Goal: Task Accomplishment & Management: Manage account settings

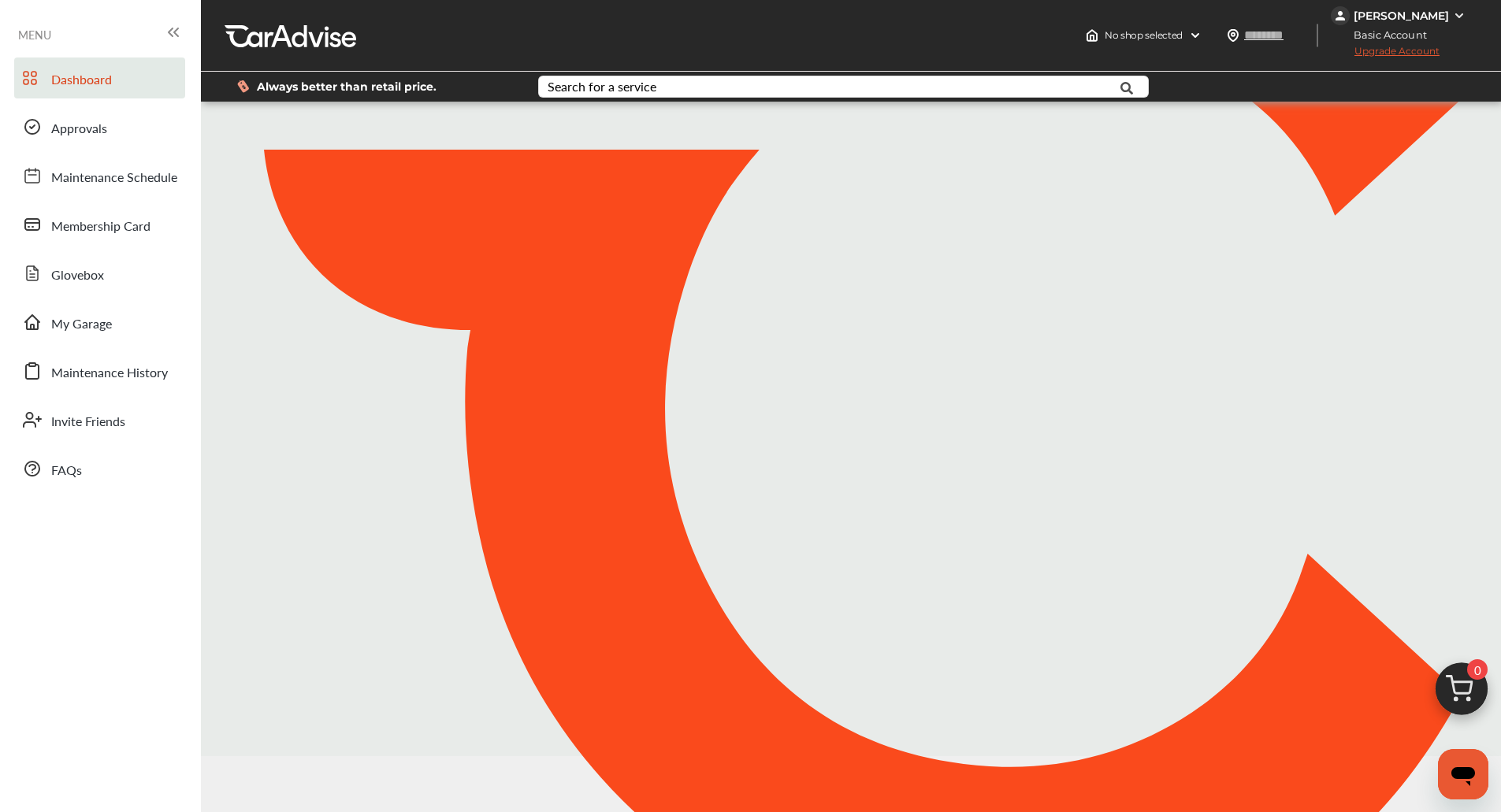
click at [841, 261] on div at bounding box center [847, 406] width 1276 height 1105
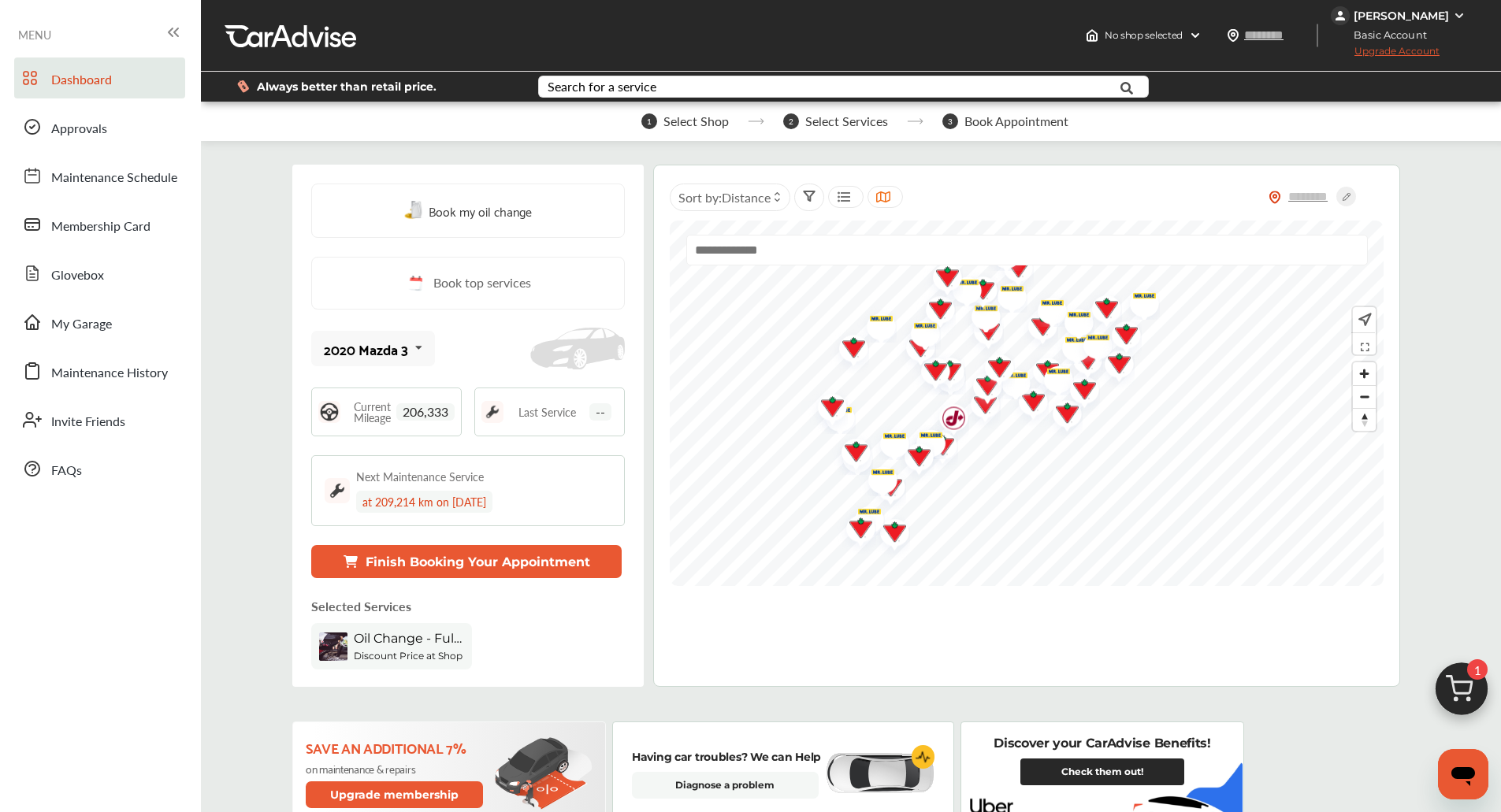
click at [1466, 697] on img at bounding box center [1462, 693] width 76 height 76
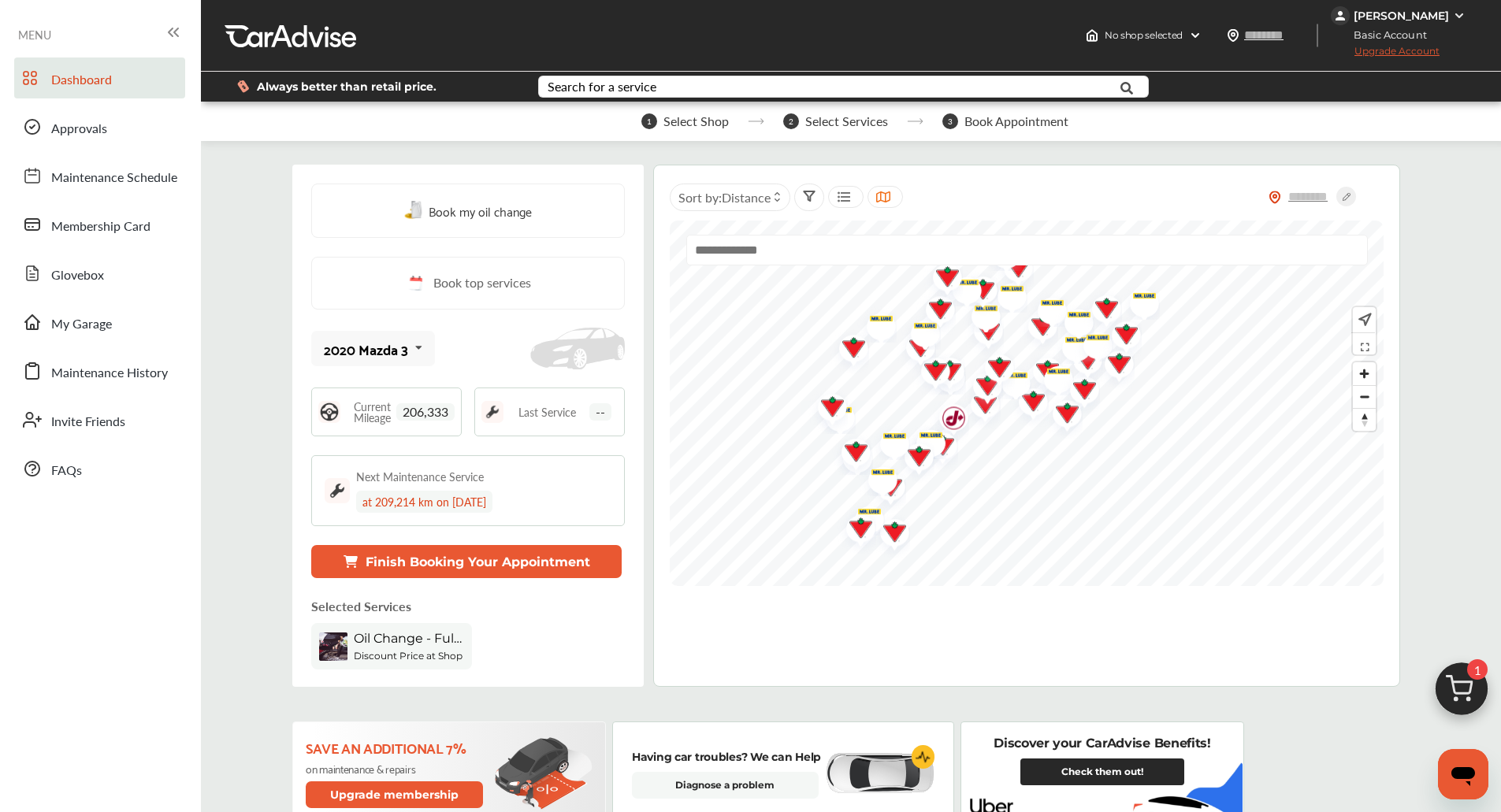
click at [1395, 19] on div "[PERSON_NAME]" at bounding box center [1401, 16] width 95 height 14
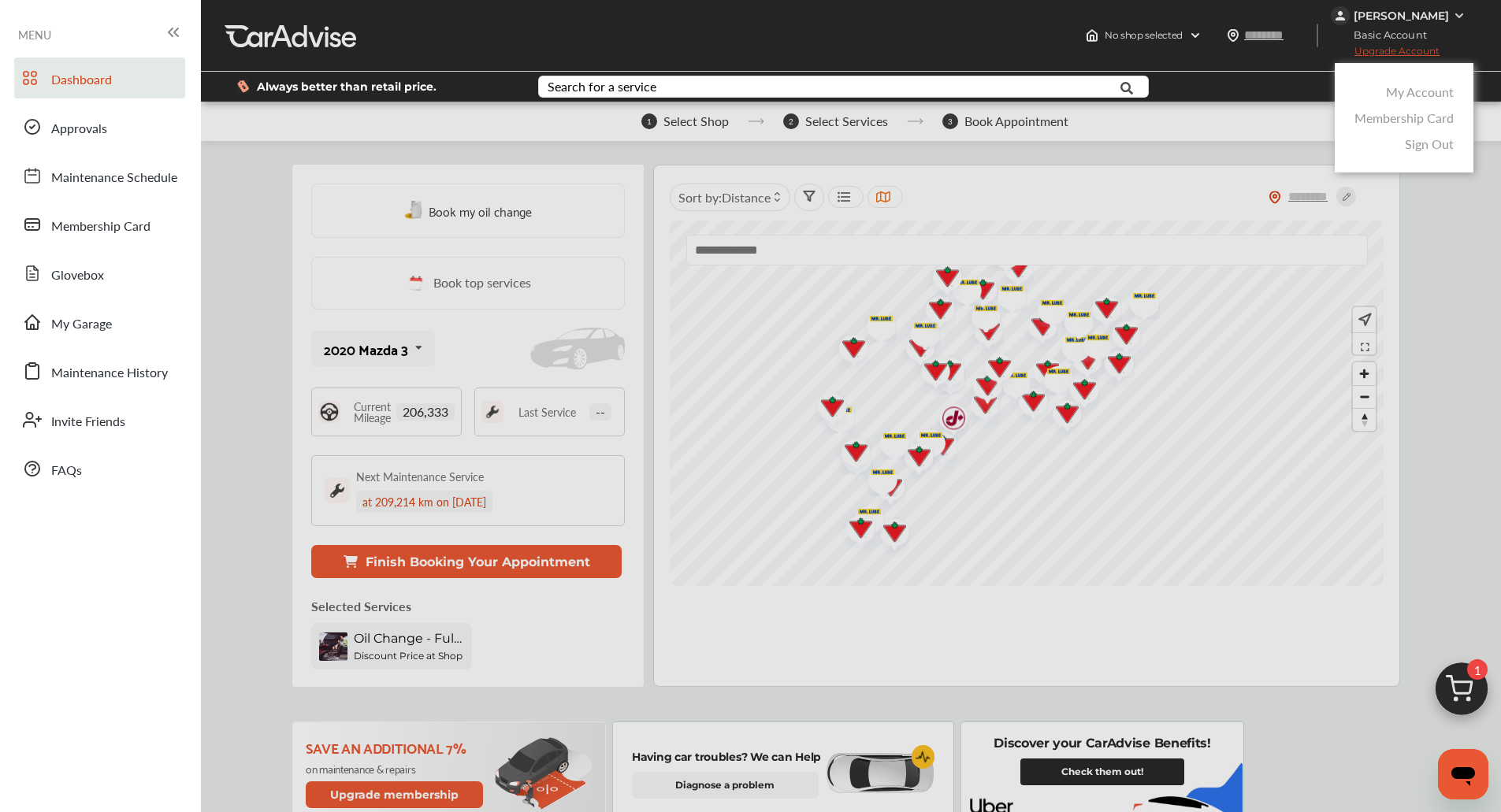
click at [1387, 90] on link "My Account" at bounding box center [1420, 91] width 68 height 18
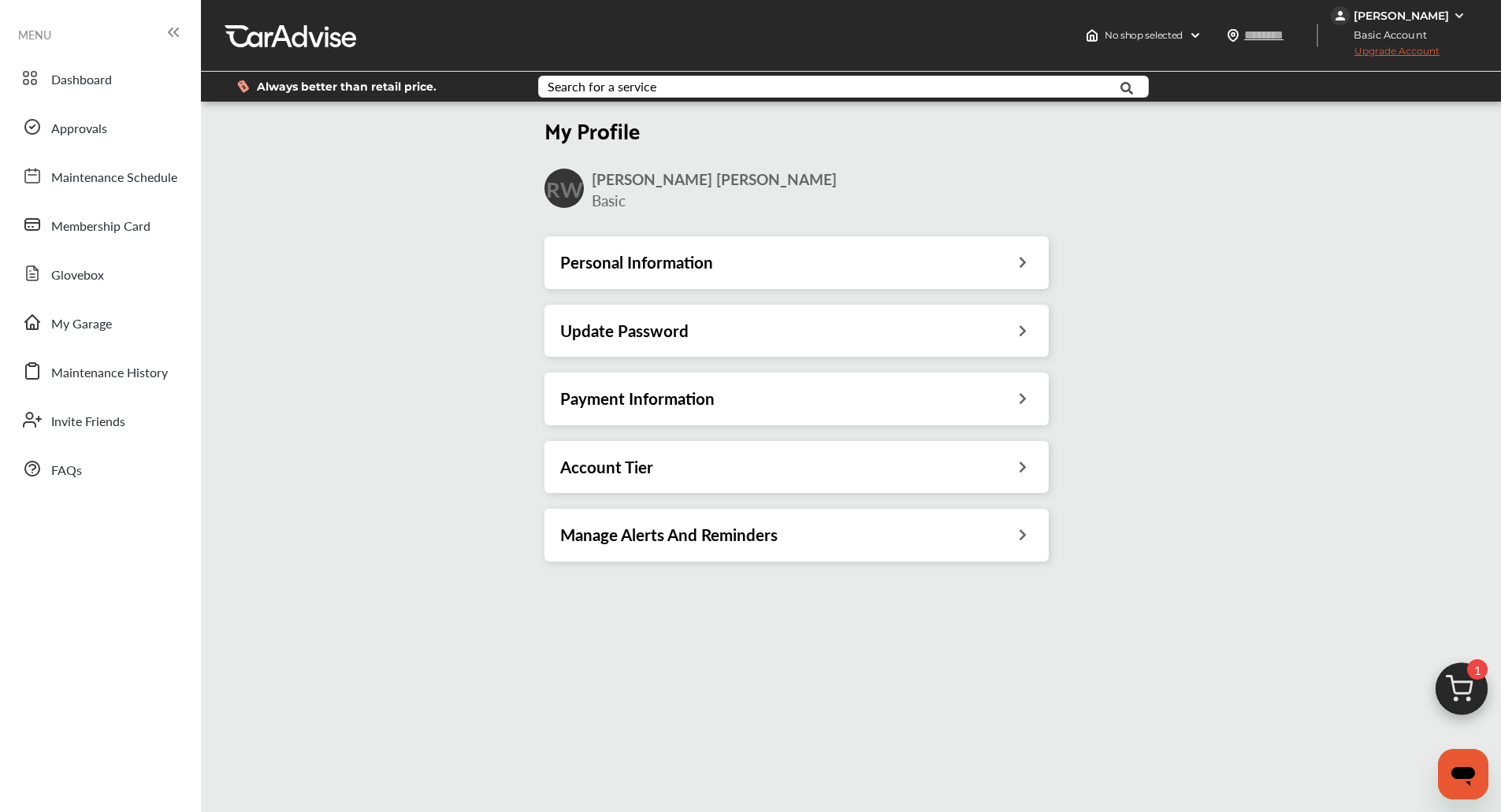
click at [789, 398] on div "Payment Information" at bounding box center [796, 399] width 473 height 21
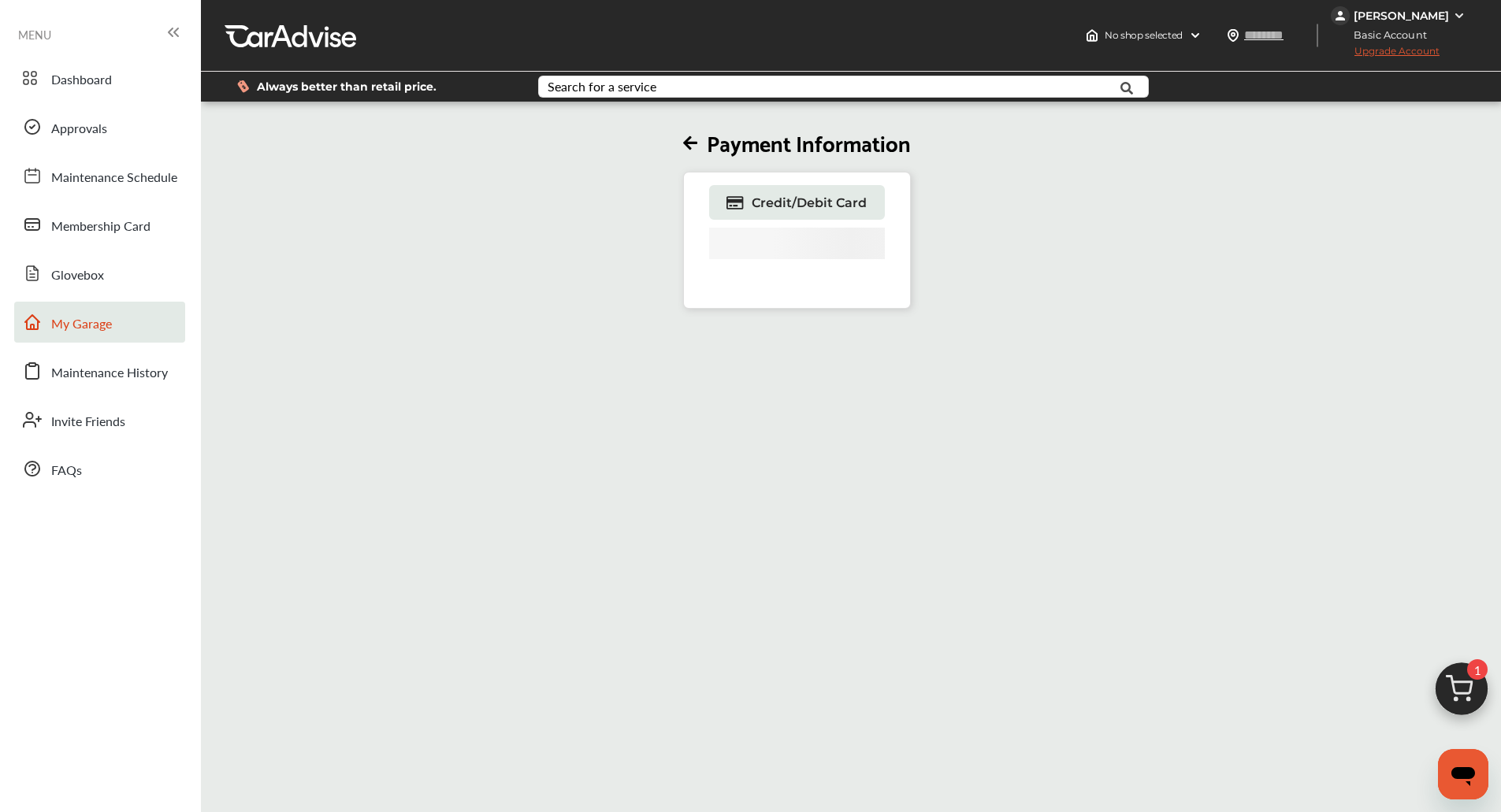
click at [72, 327] on span "My Garage" at bounding box center [82, 324] width 61 height 21
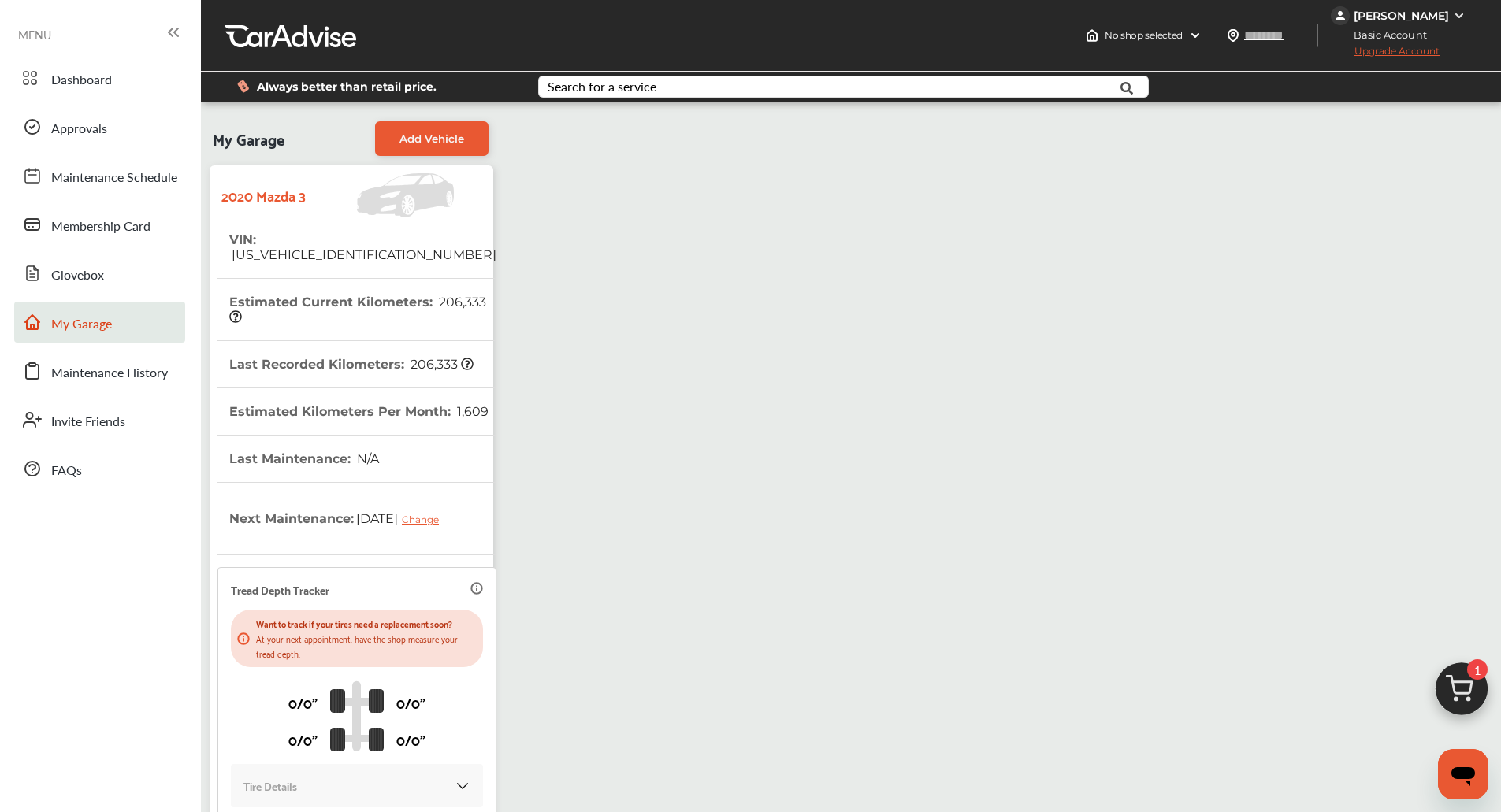
click at [329, 247] on span "[US_VEHICLE_IDENTIFICATION_NUMBER]" at bounding box center [363, 254] width 267 height 15
copy span "[US_VEHICLE_IDENTIFICATION_NUMBER]"
click at [839, 294] on div "My Garage Add Vehicle 2020 Mazda 3 VIN : [US_VEHICLE_IDENTIFICATION_NUMBER] Est…" at bounding box center [851, 504] width 1292 height 781
click at [1409, 20] on div "[PERSON_NAME]" at bounding box center [1401, 16] width 95 height 14
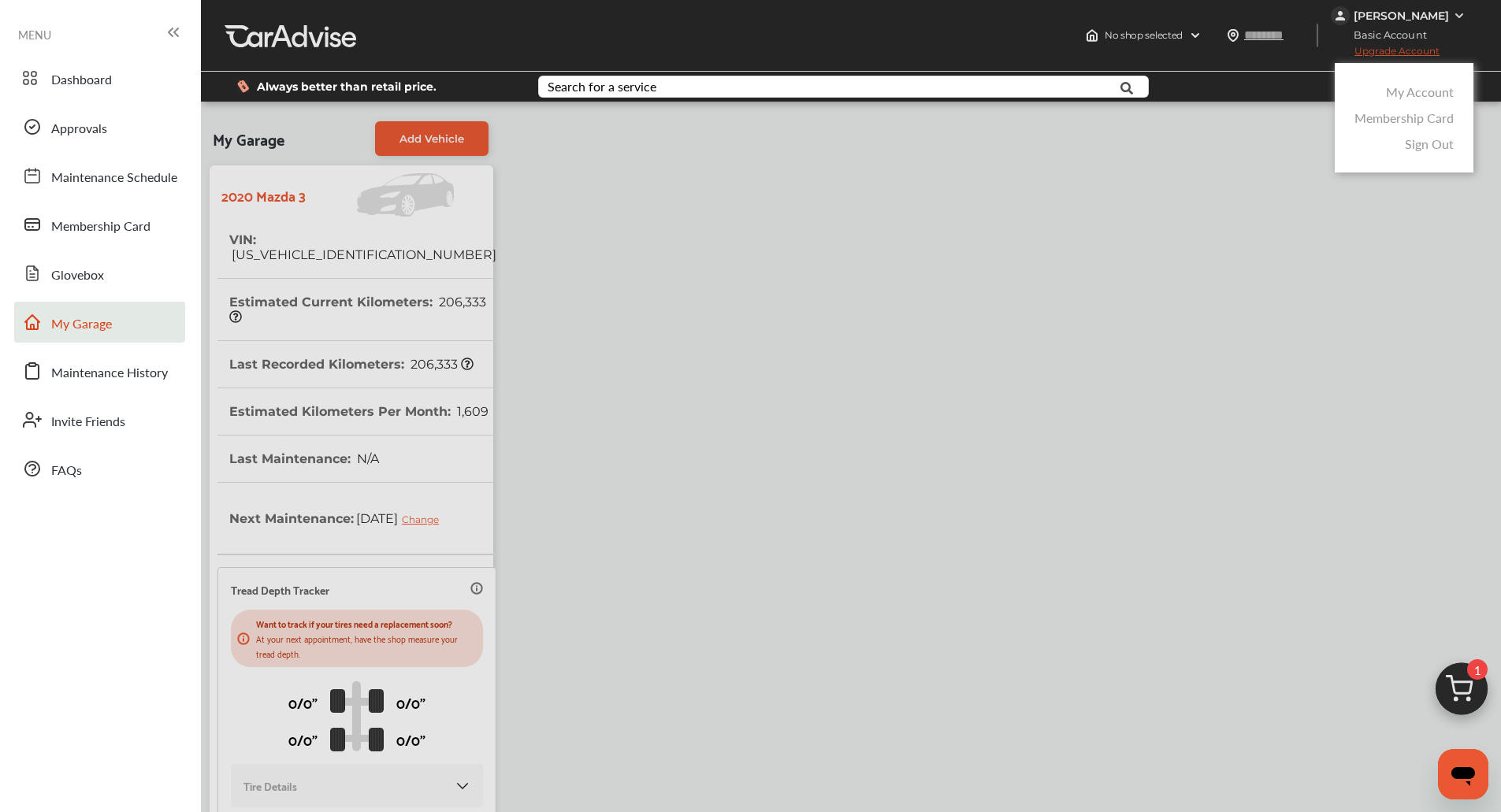
click at [1400, 91] on link "My Account" at bounding box center [1420, 91] width 68 height 18
